Goal: Task Accomplishment & Management: Use online tool/utility

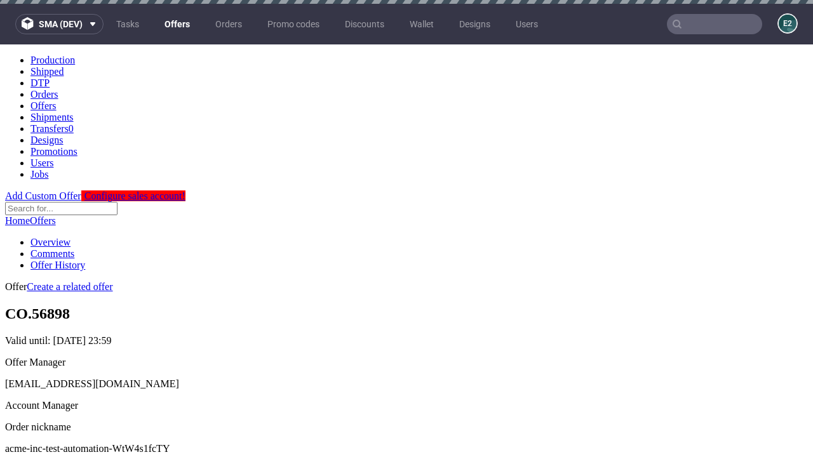
scroll to position [126, 0]
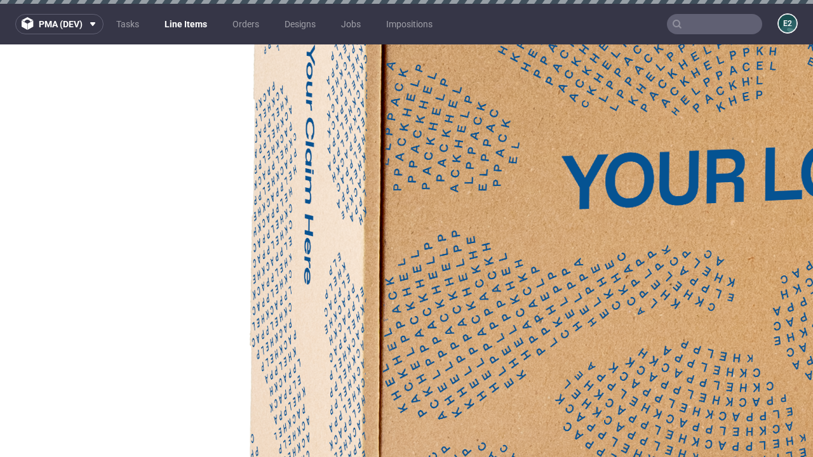
select select "accepted"
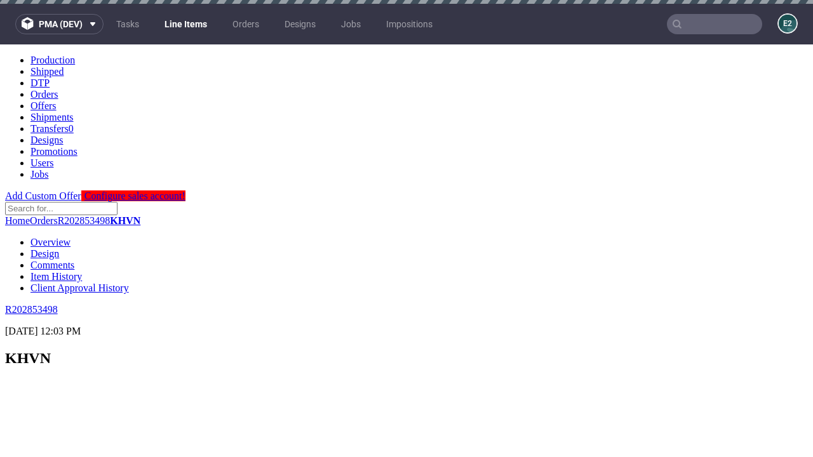
scroll to position [1846, 0]
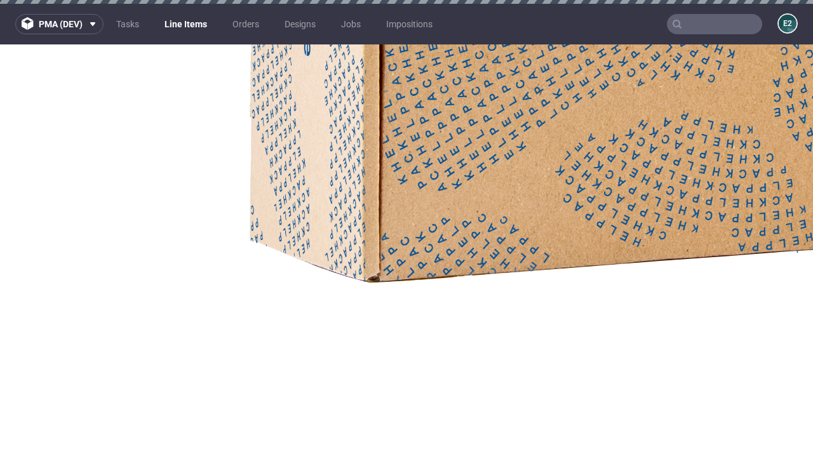
select select "received"
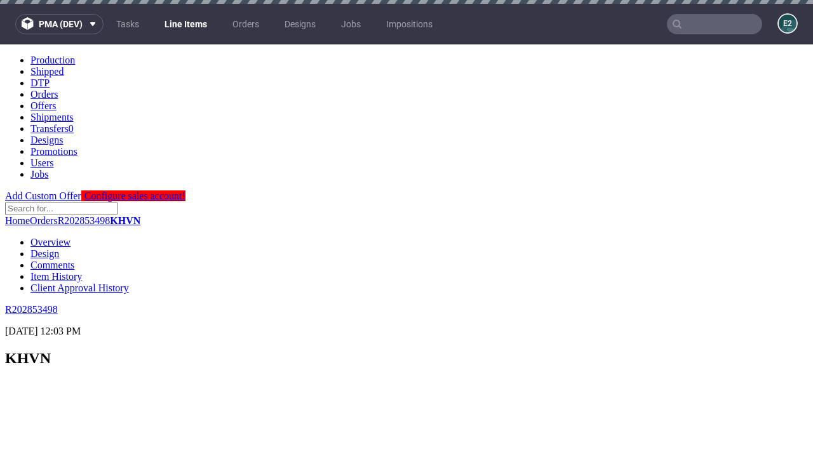
select select "accepted_dtp_issue_reprint"
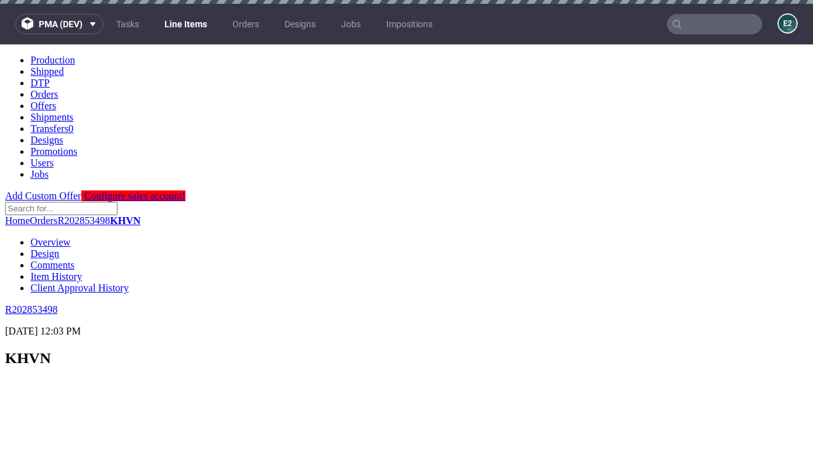
scroll to position [1006, 0]
